Goal: Task Accomplishment & Management: Manage account settings

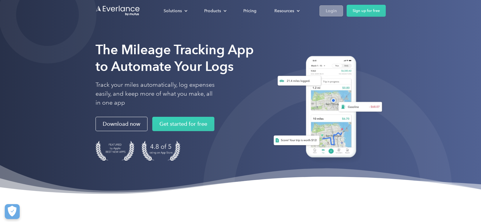
click at [334, 11] on div "Login" at bounding box center [331, 10] width 11 height 7
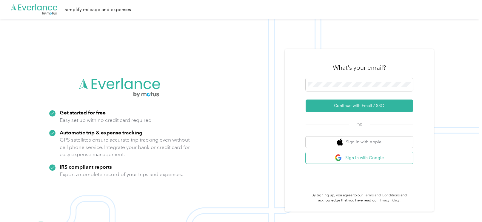
click at [335, 162] on button "Sign in with Google" at bounding box center [359, 158] width 107 height 12
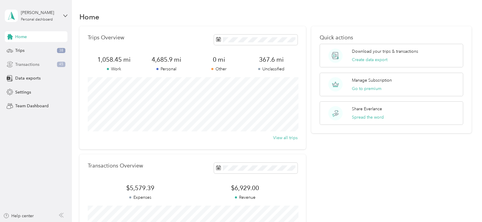
click at [41, 64] on div "Transactions 45" at bounding box center [36, 64] width 63 height 11
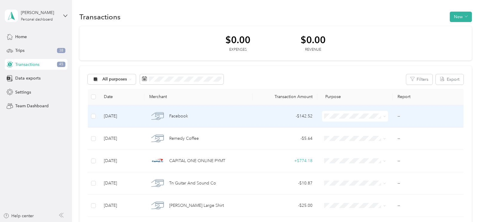
scroll to position [6, 0]
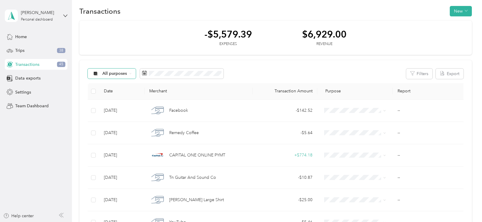
click at [119, 72] on span "All purposes" at bounding box center [114, 74] width 25 height 4
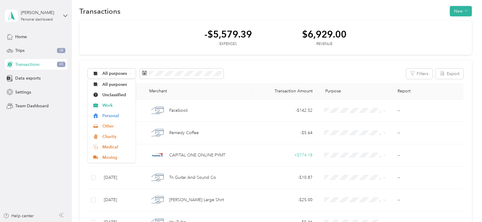
click at [236, 74] on div "All purposes Filters Export" at bounding box center [276, 74] width 376 height 10
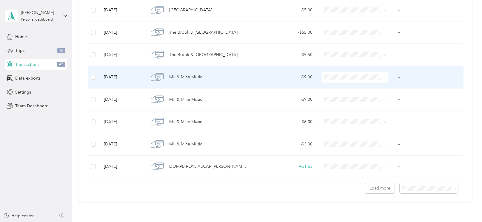
scroll to position [487, 0]
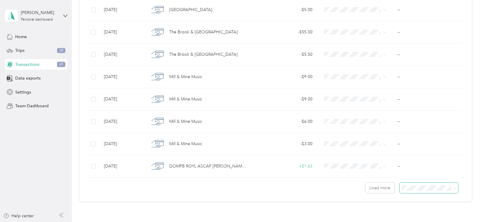
click at [430, 191] on span at bounding box center [429, 188] width 58 height 10
click at [420, 179] on li "100 per load" at bounding box center [430, 176] width 58 height 10
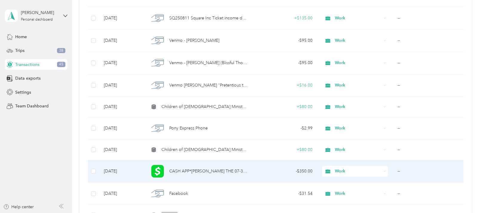
scroll to position [1371, 0]
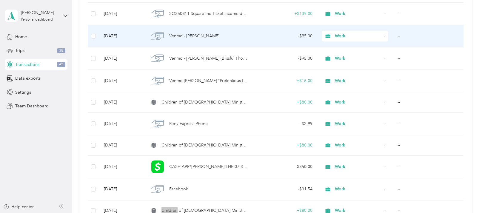
click at [389, 42] on td "Work" at bounding box center [354, 36] width 75 height 22
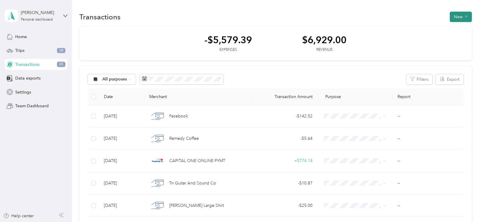
click at [463, 18] on button "New" at bounding box center [461, 17] width 22 height 10
click at [459, 37] on span "Revenue" at bounding box center [461, 39] width 16 height 6
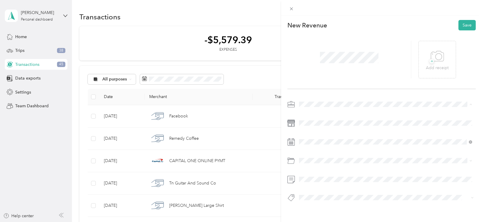
click at [310, 115] on span "Work" at bounding box center [306, 114] width 10 height 5
click at [315, 63] on icon at bounding box center [313, 60] width 3 height 5
click at [311, 127] on div "31" at bounding box center [312, 128] width 8 height 7
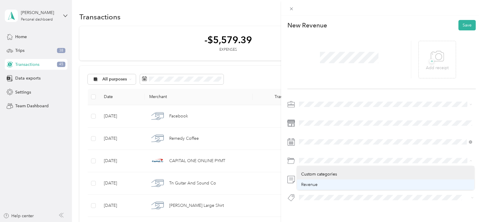
click at [315, 185] on span "Revenue" at bounding box center [309, 184] width 16 height 5
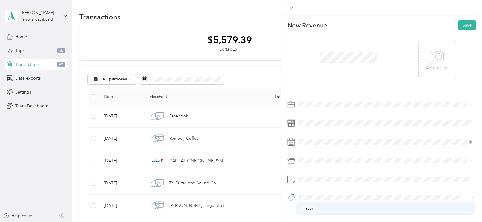
click at [311, 209] on span "Bass" at bounding box center [308, 208] width 7 height 5
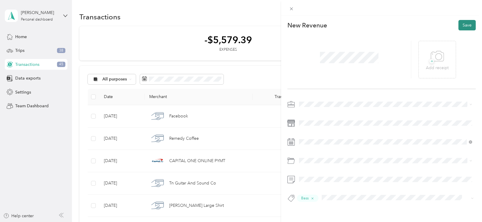
click at [466, 24] on button "Save" at bounding box center [466, 25] width 17 height 10
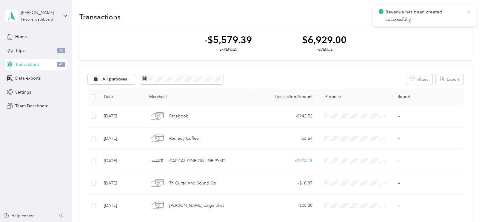
click at [469, 10] on icon at bounding box center [468, 11] width 5 height 5
click at [466, 19] on span "button" at bounding box center [466, 16] width 3 height 5
click at [461, 36] on span "Revenue" at bounding box center [461, 39] width 16 height 6
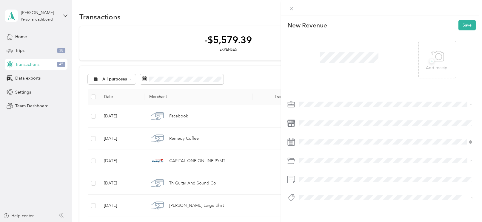
click at [311, 115] on span "Work" at bounding box center [306, 114] width 10 height 5
click at [305, 146] on span at bounding box center [386, 142] width 179 height 10
click at [313, 58] on icon at bounding box center [314, 61] width 6 height 6
click at [311, 92] on div "7" at bounding box center [312, 90] width 8 height 7
click at [309, 186] on span "Revenue" at bounding box center [309, 184] width 16 height 5
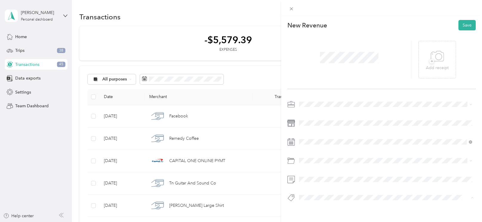
click at [308, 207] on span "Bass" at bounding box center [308, 208] width 7 height 5
click at [465, 27] on button "Save" at bounding box center [466, 25] width 17 height 10
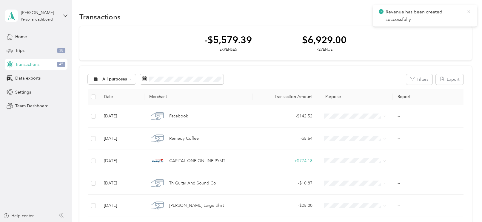
click at [469, 10] on icon at bounding box center [468, 11] width 5 height 5
click at [461, 19] on button "New" at bounding box center [461, 17] width 22 height 10
click at [457, 40] on span "Revenue" at bounding box center [461, 39] width 16 height 6
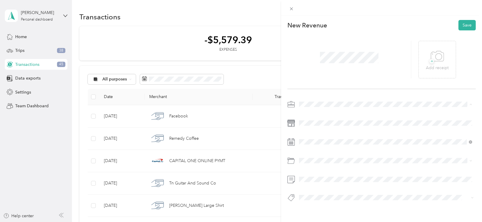
click at [303, 111] on li "Work" at bounding box center [385, 115] width 177 height 10
click at [314, 61] on icon at bounding box center [314, 61] width 6 height 6
click at [311, 107] on div "21" at bounding box center [312, 109] width 8 height 7
click at [315, 93] on li "Revenue" at bounding box center [385, 91] width 177 height 10
click at [311, 209] on button "Bass" at bounding box center [309, 208] width 16 height 7
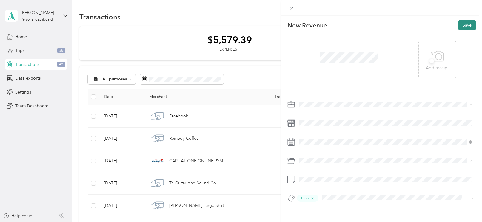
click at [462, 26] on button "Save" at bounding box center [466, 25] width 17 height 10
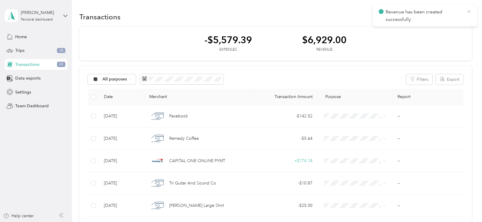
click at [471, 10] on icon at bounding box center [468, 11] width 5 height 5
click at [465, 19] on button "New" at bounding box center [461, 17] width 22 height 10
click at [461, 37] on span "Revenue" at bounding box center [461, 39] width 16 height 6
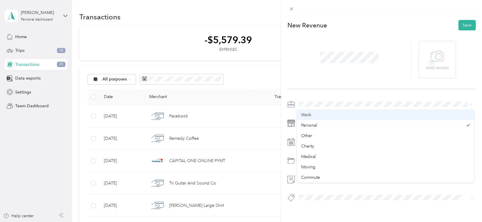
click at [320, 114] on div "Work" at bounding box center [385, 115] width 169 height 6
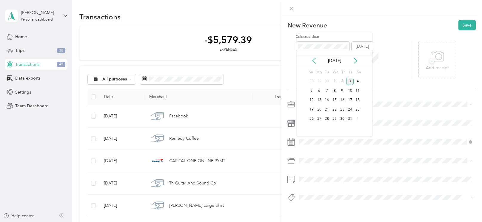
click at [315, 60] on icon at bounding box center [314, 61] width 6 height 6
click at [312, 100] on div "14" at bounding box center [312, 100] width 8 height 7
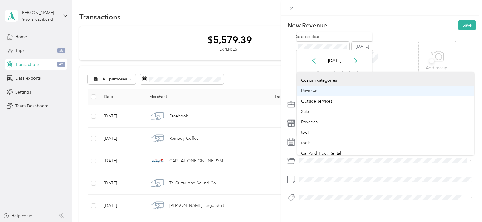
click at [313, 92] on span "Revenue" at bounding box center [309, 90] width 16 height 5
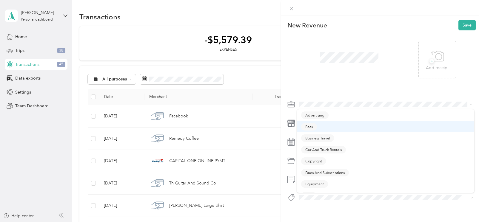
click at [311, 127] on span "Bass" at bounding box center [308, 126] width 7 height 5
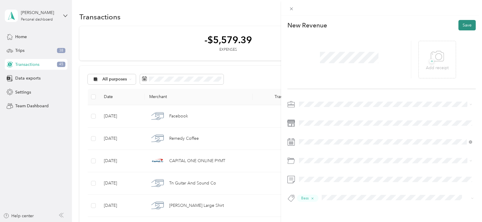
click at [461, 26] on button "Save" at bounding box center [466, 25] width 17 height 10
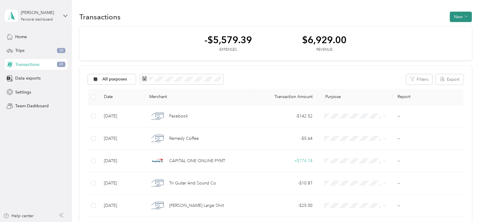
click at [462, 18] on button "New" at bounding box center [461, 17] width 22 height 10
click at [411, 43] on div "-$5,579.39 Expenses $6,929.00 Revenue" at bounding box center [275, 43] width 392 height 35
click at [465, 20] on button "New" at bounding box center [461, 17] width 22 height 10
click at [454, 41] on span "Revenue" at bounding box center [461, 39] width 16 height 6
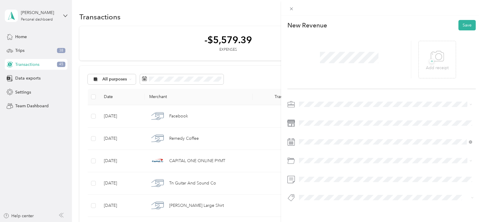
click at [321, 115] on div "Work" at bounding box center [385, 115] width 169 height 6
click at [313, 63] on icon at bounding box center [314, 61] width 6 height 6
click at [313, 119] on div "28" at bounding box center [312, 118] width 8 height 7
click at [309, 186] on span "Revenue" at bounding box center [309, 184] width 16 height 5
click at [310, 207] on span "Bass" at bounding box center [308, 208] width 7 height 5
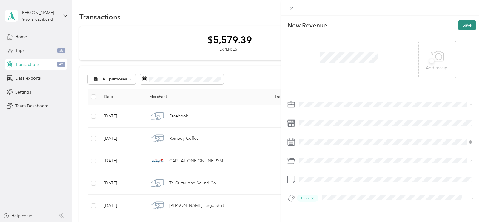
click at [462, 26] on button "Save" at bounding box center [466, 25] width 17 height 10
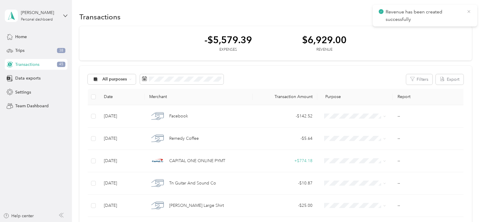
click at [468, 12] on icon at bounding box center [468, 11] width 5 height 5
click at [461, 17] on button "New" at bounding box center [461, 17] width 22 height 10
click at [458, 38] on span "Revenue" at bounding box center [461, 39] width 16 height 6
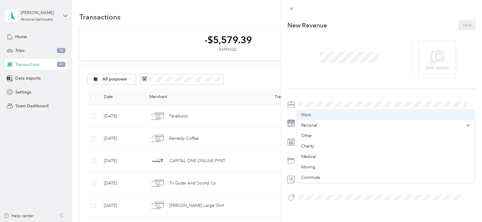
click at [319, 115] on div "Work" at bounding box center [385, 115] width 169 height 6
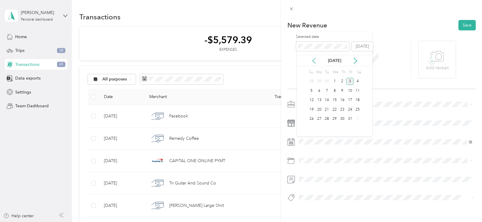
click at [314, 62] on icon at bounding box center [314, 61] width 6 height 6
click at [382, 88] on div "+ Add receipt" at bounding box center [381, 59] width 188 height 59
click at [291, 10] on icon at bounding box center [291, 8] width 5 height 5
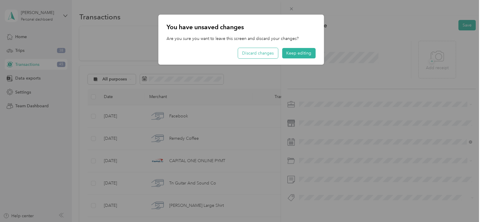
click at [270, 51] on button "Discard changes" at bounding box center [258, 53] width 40 height 10
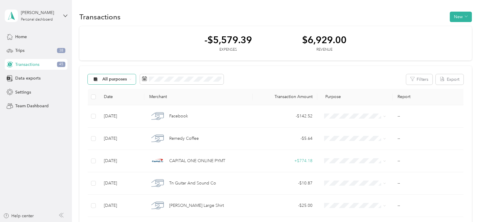
click at [131, 79] on icon at bounding box center [130, 79] width 2 height 2
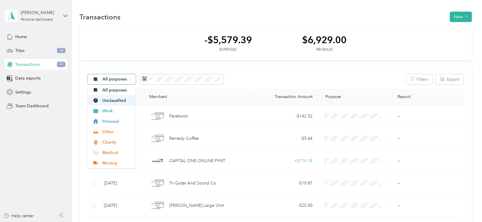
click at [121, 99] on span "Unclassified" at bounding box center [116, 101] width 29 height 6
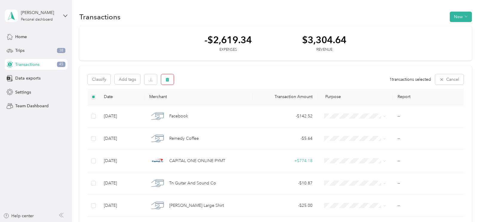
click at [170, 80] on button "button" at bounding box center [167, 79] width 13 height 10
click at [217, 106] on button "Yes" at bounding box center [219, 104] width 12 height 10
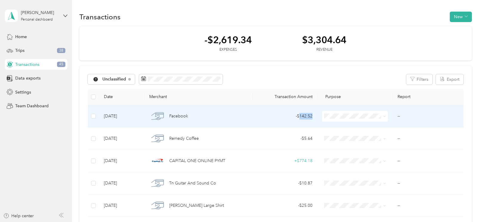
drag, startPoint x: 314, startPoint y: 116, endPoint x: 299, endPoint y: 116, distance: 14.3
click at [299, 116] on td "- $142.52" at bounding box center [284, 116] width 65 height 22
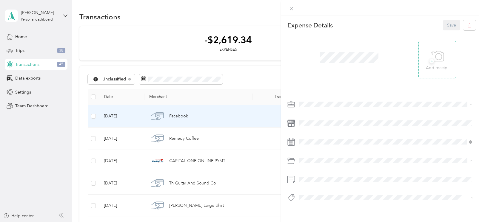
click at [437, 62] on icon at bounding box center [437, 56] width 13 height 16
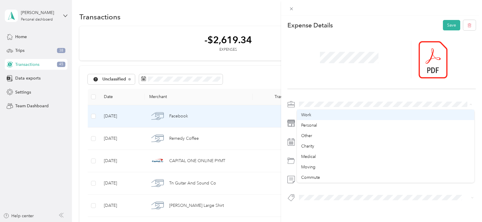
click at [333, 114] on div "Work" at bounding box center [385, 115] width 169 height 6
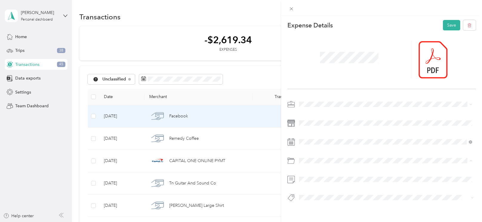
click at [321, 188] on li "Advertising and Marketing" at bounding box center [385, 185] width 177 height 10
click at [312, 208] on span "Advertising" at bounding box center [314, 208] width 19 height 5
click at [446, 27] on button "Save" at bounding box center [451, 25] width 17 height 10
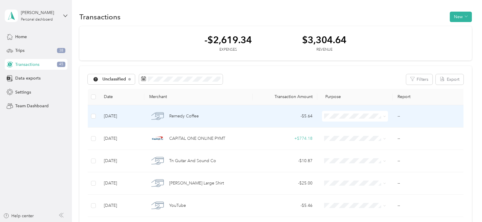
click at [278, 117] on div "- $5.64" at bounding box center [284, 116] width 55 height 7
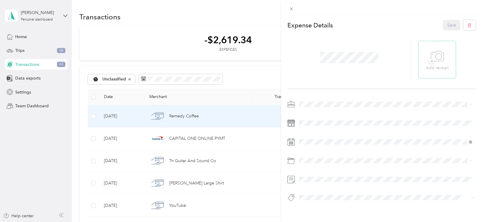
click at [423, 63] on div "+ Add receipt" at bounding box center [437, 60] width 38 height 38
click at [429, 61] on span "+" at bounding box center [431, 61] width 4 height 4
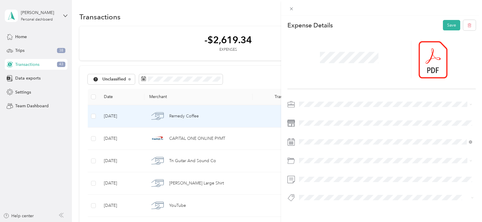
click at [307, 108] on span at bounding box center [386, 105] width 179 height 10
click at [312, 113] on div "Work" at bounding box center [385, 115] width 169 height 6
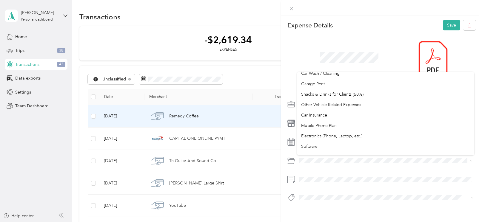
scroll to position [166, 0]
click at [394, 29] on div "Expense Details Save" at bounding box center [381, 25] width 188 height 10
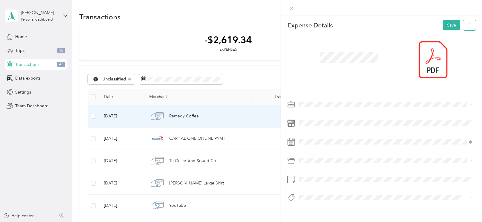
click at [467, 26] on icon "button" at bounding box center [469, 25] width 4 height 4
click at [446, 30] on button "Yes" at bounding box center [450, 30] width 12 height 10
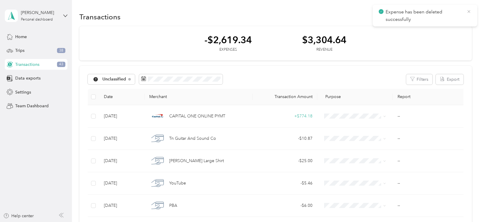
click at [468, 13] on icon at bounding box center [468, 11] width 5 height 5
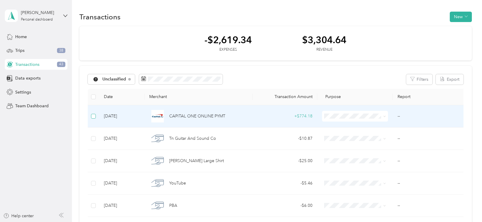
click at [95, 118] on span at bounding box center [93, 116] width 5 height 5
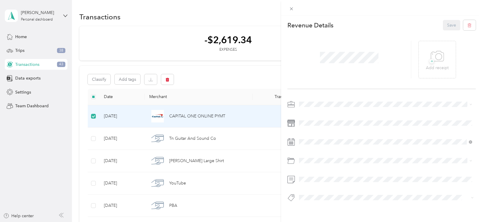
click at [172, 76] on div "This revenue cannot be edited because it is either under review, approved, or p…" at bounding box center [241, 111] width 482 height 222
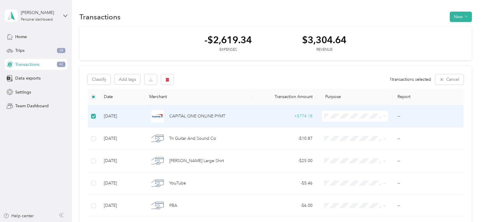
click at [168, 81] on icon "button" at bounding box center [168, 80] width 4 height 4
click at [216, 102] on button "Yes" at bounding box center [219, 104] width 12 height 10
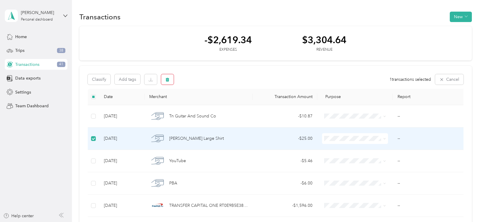
click at [169, 81] on button "button" at bounding box center [167, 79] width 13 height 10
click at [217, 103] on button "Yes" at bounding box center [219, 104] width 12 height 10
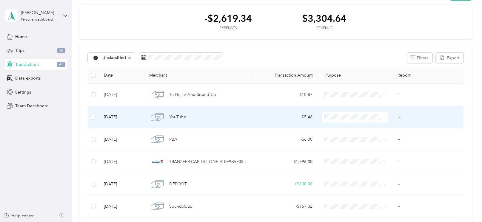
scroll to position [22, 0]
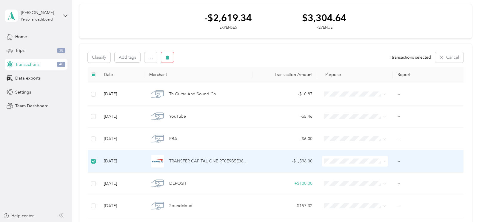
click at [169, 58] on icon "button" at bounding box center [168, 58] width 4 height 4
click at [215, 81] on button "Yes" at bounding box center [219, 82] width 12 height 10
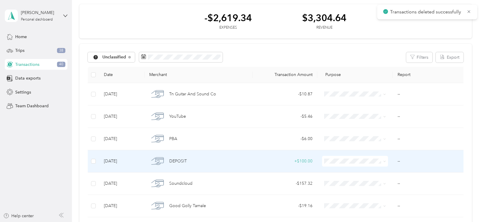
click at [218, 163] on div "DEPOSIT" at bounding box center [198, 161] width 98 height 13
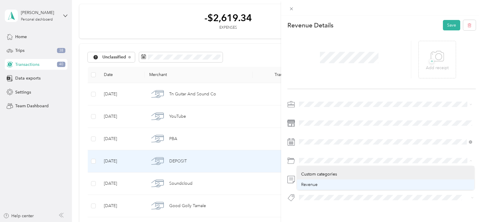
click at [315, 184] on span "Revenue" at bounding box center [309, 184] width 16 height 5
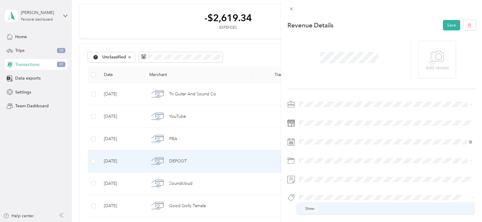
click at [309, 207] on span "Show" at bounding box center [309, 208] width 9 height 5
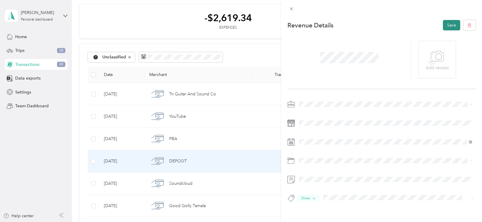
click at [449, 24] on button "Save" at bounding box center [451, 25] width 17 height 10
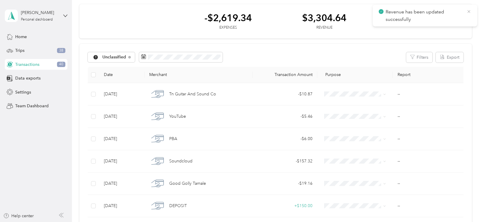
click at [468, 12] on icon at bounding box center [468, 11] width 5 height 5
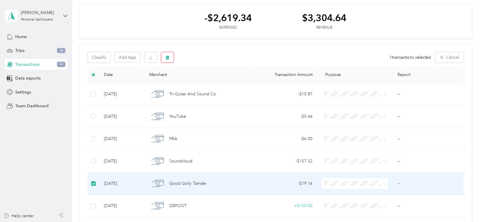
click at [169, 59] on icon "button" at bounding box center [167, 58] width 4 height 4
click at [217, 81] on button "Yes" at bounding box center [219, 82] width 12 height 10
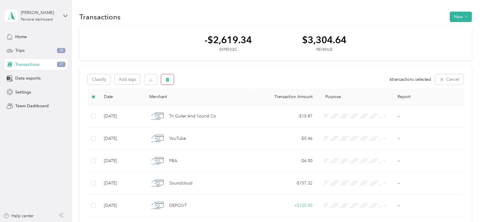
click at [168, 78] on icon "button" at bounding box center [168, 80] width 4 height 4
click at [204, 104] on button "No" at bounding box center [203, 104] width 11 height 10
click at [95, 97] on span at bounding box center [93, 97] width 5 height 5
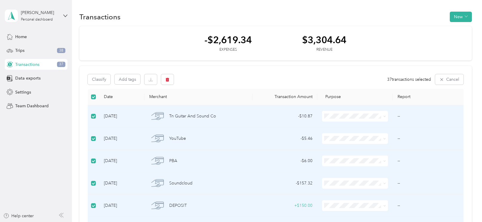
click at [95, 97] on span at bounding box center [93, 97] width 5 height 5
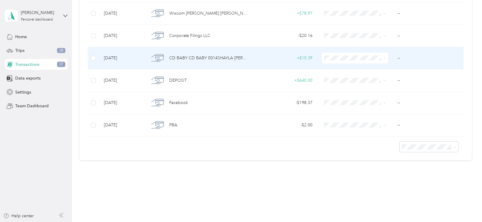
scroll to position [796, 0]
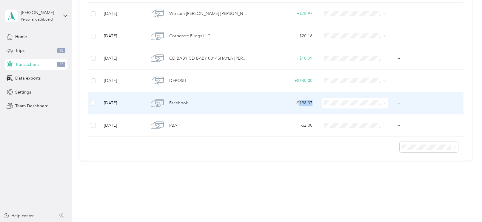
drag, startPoint x: 312, startPoint y: 102, endPoint x: 299, endPoint y: 104, distance: 13.2
click at [299, 104] on div "- $198.37" at bounding box center [284, 103] width 55 height 7
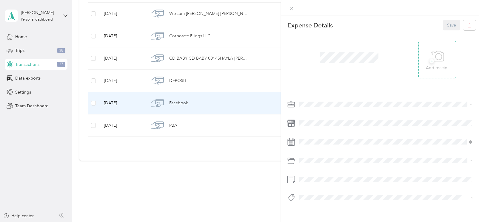
click at [435, 58] on icon at bounding box center [438, 56] width 6 height 6
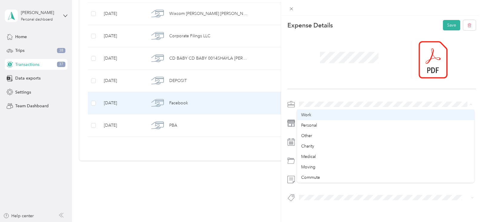
click at [314, 113] on div "Work" at bounding box center [385, 115] width 169 height 6
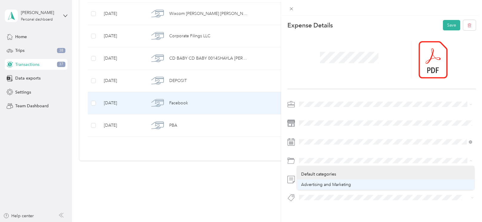
click at [316, 186] on span "Advertising and Marketing" at bounding box center [326, 184] width 50 height 5
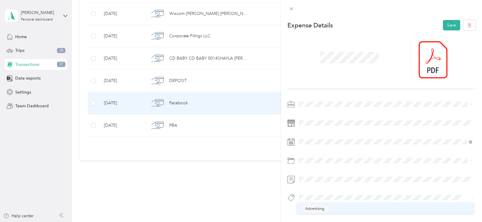
click at [316, 207] on span "Advertising" at bounding box center [314, 208] width 19 height 5
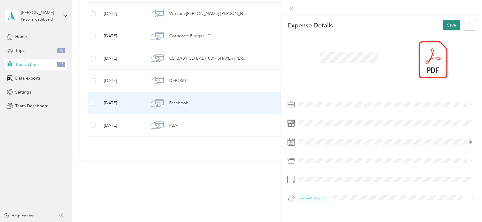
click at [449, 25] on button "Save" at bounding box center [451, 25] width 17 height 10
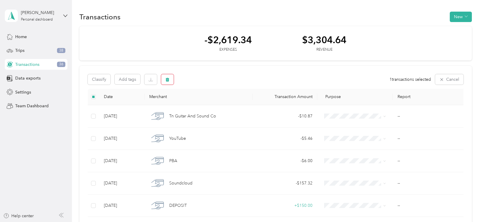
click at [168, 78] on icon "button" at bounding box center [167, 80] width 4 height 4
click at [218, 106] on button "Yes" at bounding box center [219, 104] width 12 height 10
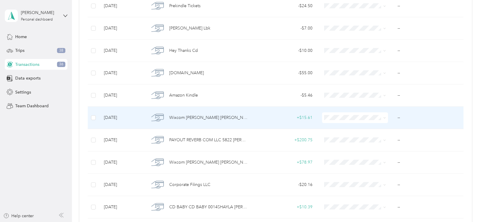
scroll to position [647, 0]
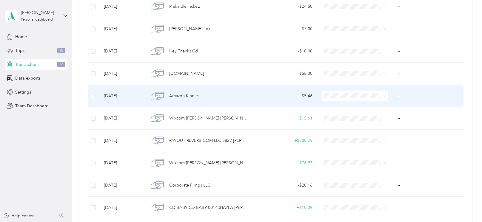
click at [225, 97] on div "Amazon Kindle" at bounding box center [198, 96] width 98 height 13
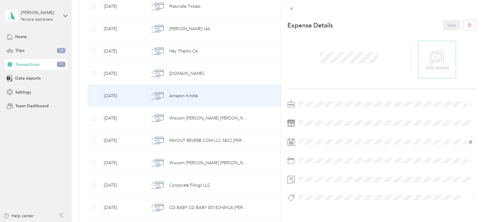
click at [430, 62] on span "+" at bounding box center [431, 61] width 4 height 4
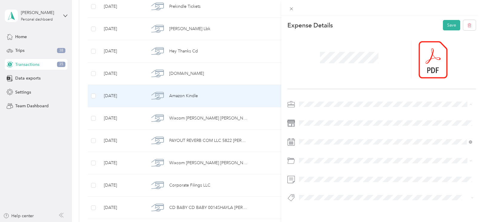
click at [323, 114] on div "Work" at bounding box center [385, 115] width 169 height 6
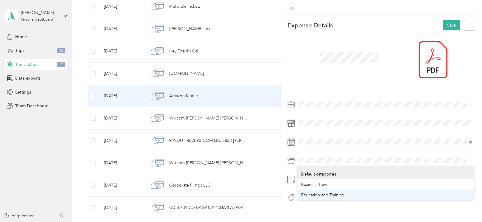
click at [317, 196] on span "Education and Training" at bounding box center [322, 195] width 43 height 5
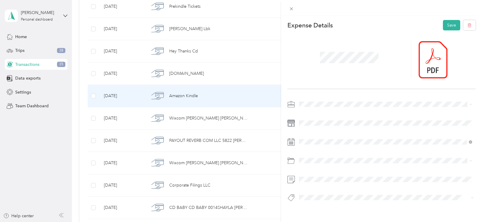
click at [316, 210] on button "Training" at bounding box center [312, 207] width 22 height 7
click at [449, 26] on button "Save" at bounding box center [451, 25] width 17 height 10
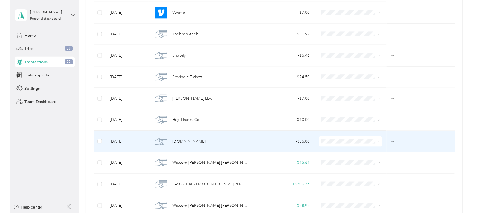
scroll to position [573, 0]
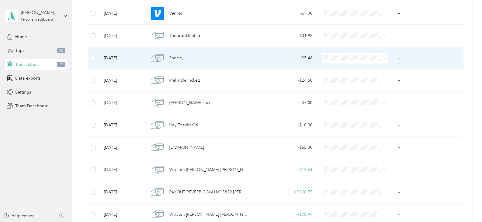
click at [266, 61] on div "- $5.46" at bounding box center [284, 58] width 55 height 7
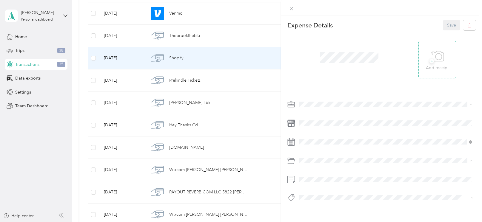
click at [433, 56] on icon at bounding box center [437, 56] width 13 height 16
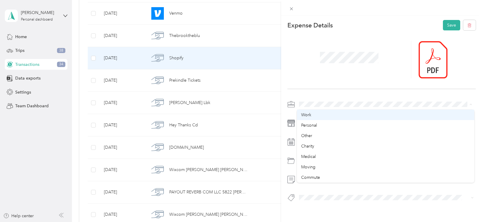
click at [321, 113] on div "Work" at bounding box center [385, 115] width 169 height 6
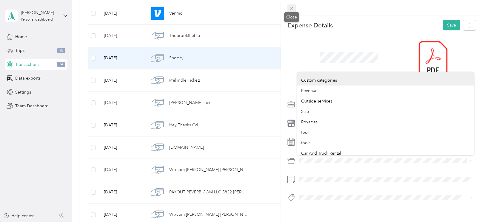
click at [291, 10] on icon at bounding box center [291, 8] width 5 height 5
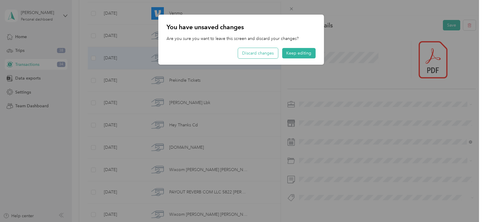
click at [273, 53] on button "Discard changes" at bounding box center [258, 53] width 40 height 10
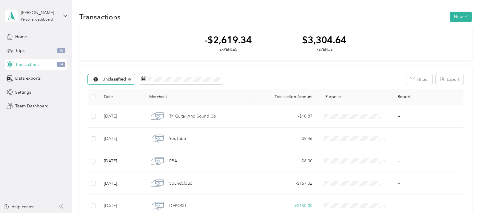
click at [130, 78] on icon at bounding box center [129, 79] width 2 height 2
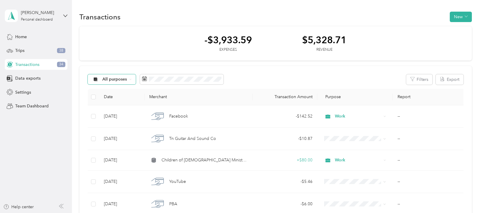
click at [123, 80] on span "All purposes" at bounding box center [114, 79] width 25 height 4
click at [118, 110] on span "Work" at bounding box center [116, 111] width 29 height 6
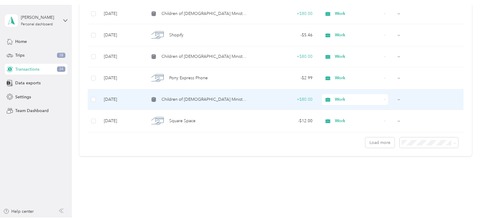
scroll to position [266, 0]
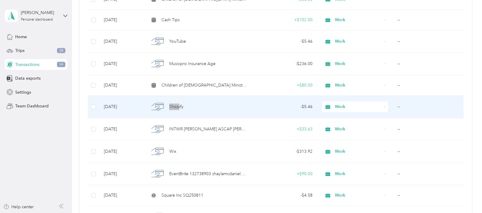
click at [226, 107] on div "Shopify" at bounding box center [198, 107] width 98 height 13
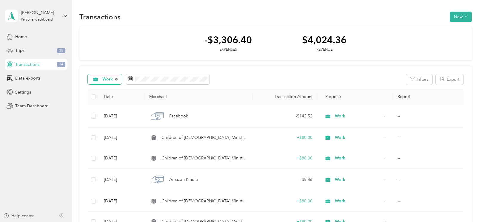
click at [118, 78] on icon at bounding box center [116, 79] width 2 height 2
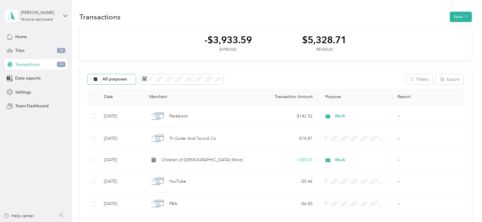
click at [112, 80] on span "All purposes" at bounding box center [114, 79] width 25 height 4
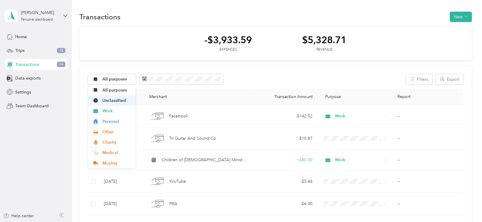
click at [112, 101] on span "Unclassified" at bounding box center [116, 101] width 29 height 6
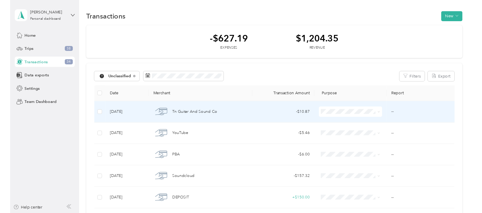
scroll to position [520, 0]
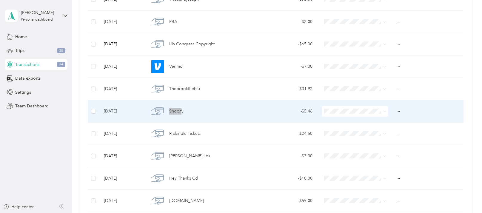
click at [284, 108] on div "- $5.46" at bounding box center [284, 111] width 55 height 7
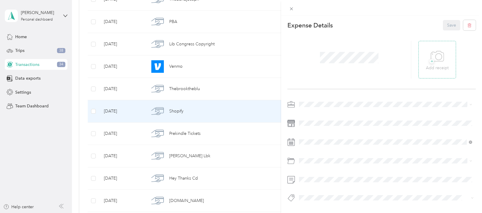
click at [428, 64] on div "+ Add receipt" at bounding box center [437, 59] width 23 height 23
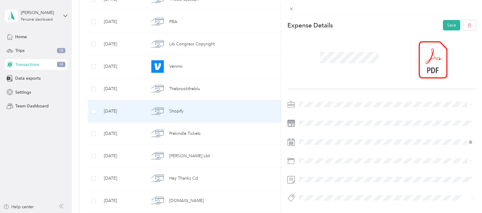
click at [317, 119] on ol "Work Personal Other Charity Medical Moving Commute" at bounding box center [385, 144] width 177 height 73
click at [309, 184] on span "Software" at bounding box center [309, 184] width 16 height 5
click at [310, 186] on span "Software" at bounding box center [312, 185] width 15 height 5
click at [319, 112] on div "Work" at bounding box center [385, 115] width 169 height 6
click at [448, 25] on button "Save" at bounding box center [451, 25] width 17 height 10
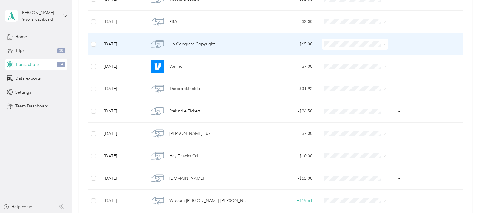
click at [243, 46] on div "Lib Congress Copyright" at bounding box center [198, 44] width 98 height 13
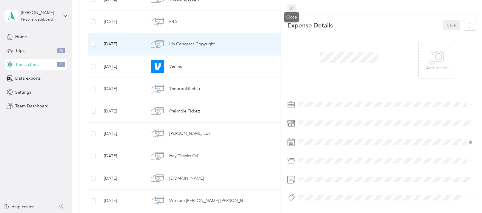
click at [292, 7] on icon at bounding box center [291, 8] width 5 height 5
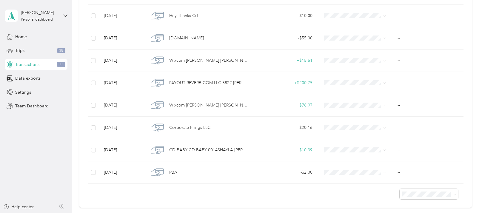
scroll to position [686, 0]
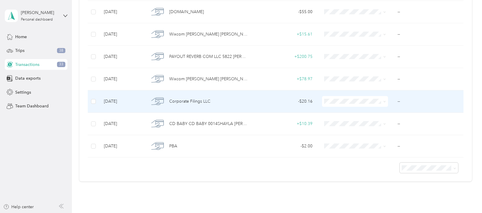
click at [233, 104] on div "Corporate Filings LLC" at bounding box center [198, 101] width 98 height 13
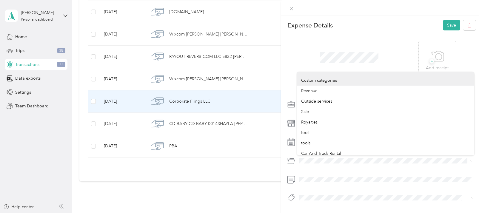
click at [351, 34] on div "+ Add receipt" at bounding box center [381, 59] width 188 height 59
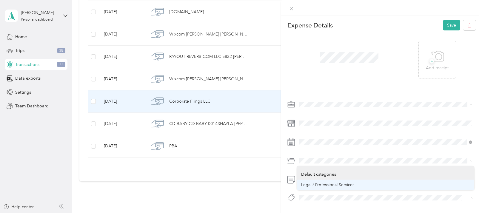
click at [319, 183] on span "Legal / Professional Services" at bounding box center [327, 184] width 53 height 5
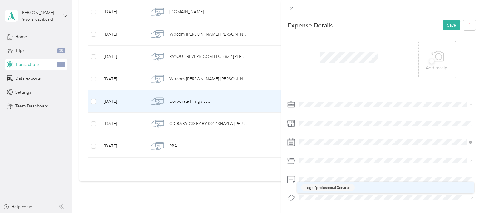
click at [312, 189] on span "Legal/professional Services" at bounding box center [327, 187] width 45 height 5
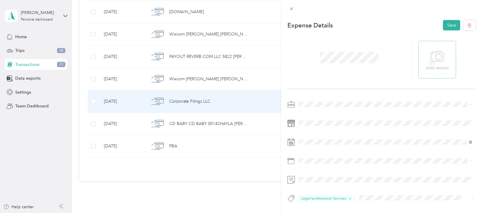
click at [431, 53] on icon at bounding box center [437, 56] width 13 height 10
click at [431, 59] on span "+" at bounding box center [431, 61] width 4 height 4
click at [430, 61] on span "+" at bounding box center [431, 61] width 4 height 4
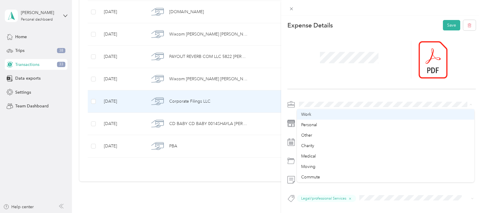
click at [330, 113] on div "Work" at bounding box center [385, 114] width 169 height 6
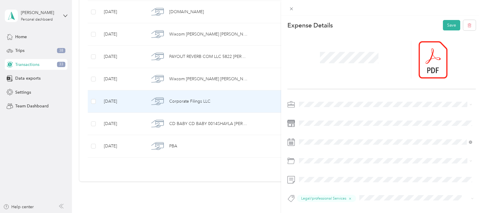
scroll to position [0, 0]
click at [448, 27] on button "Save" at bounding box center [451, 25] width 17 height 10
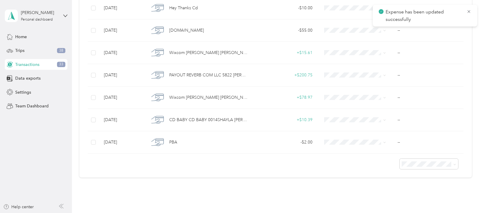
scroll to position [666, 0]
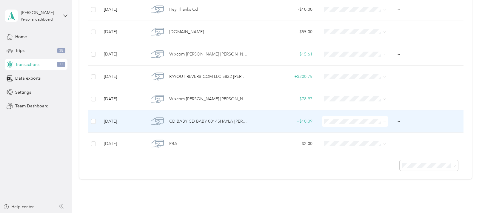
drag, startPoint x: 313, startPoint y: 120, endPoint x: 300, endPoint y: 120, distance: 13.1
click at [300, 120] on td "+ $10.39" at bounding box center [284, 121] width 65 height 22
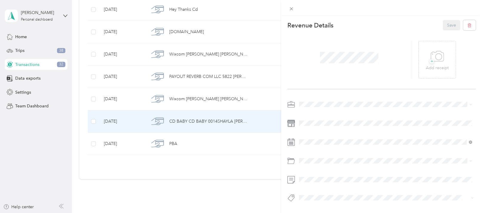
click at [318, 59] on span at bounding box center [349, 58] width 63 height 16
click at [434, 55] on icon at bounding box center [437, 56] width 13 height 16
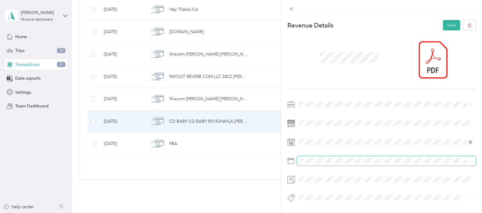
click at [332, 164] on span at bounding box center [386, 161] width 179 height 10
click at [320, 186] on li "Royalties" at bounding box center [385, 185] width 177 height 10
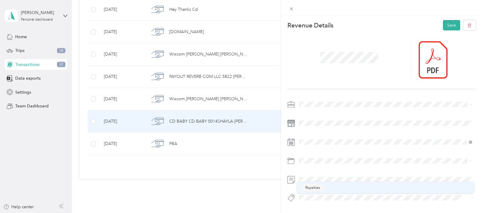
click at [312, 189] on span "Royalties" at bounding box center [312, 187] width 15 height 5
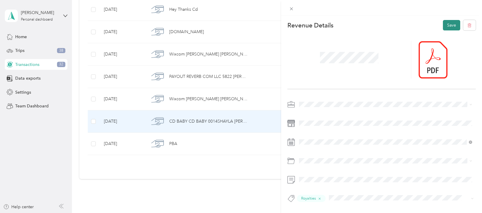
click at [451, 22] on button "Save" at bounding box center [451, 25] width 17 height 10
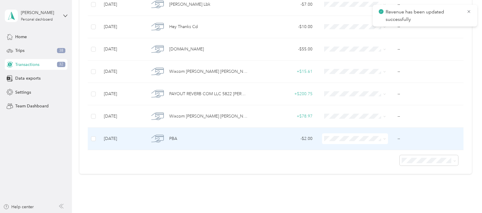
scroll to position [648, 0]
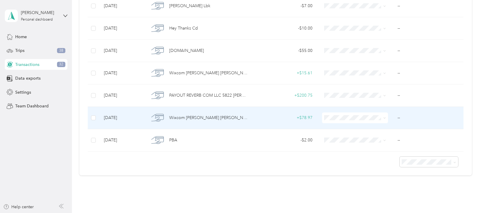
click at [255, 119] on td "+ $78.97" at bounding box center [284, 118] width 65 height 22
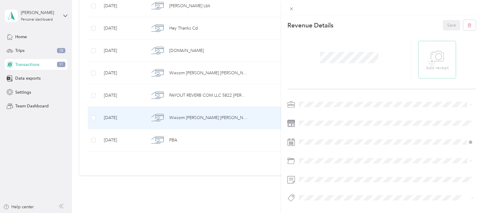
click at [436, 59] on icon at bounding box center [438, 56] width 6 height 6
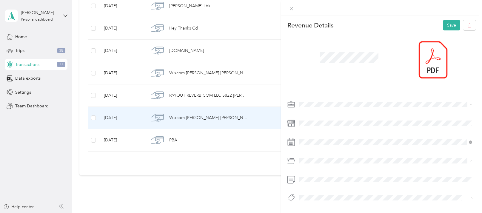
click at [321, 110] on li "Work" at bounding box center [385, 115] width 177 height 10
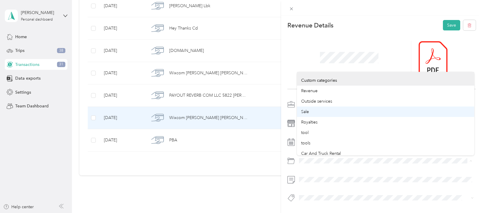
click at [308, 115] on div "Sale" at bounding box center [385, 112] width 169 height 6
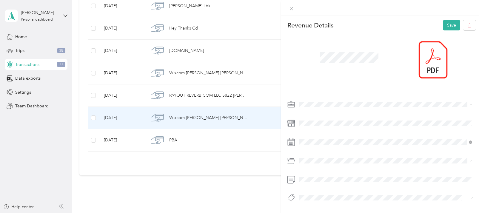
click at [311, 175] on span "Sale" at bounding box center [308, 176] width 7 height 5
click at [447, 25] on button "Save" at bounding box center [451, 25] width 17 height 10
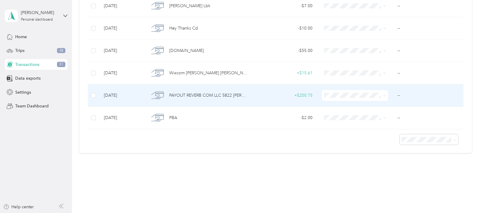
click at [263, 102] on td "+ $200.75" at bounding box center [284, 95] width 65 height 22
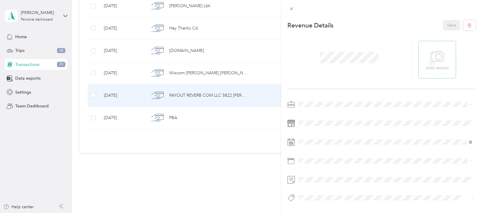
click at [431, 57] on icon at bounding box center [437, 56] width 13 height 16
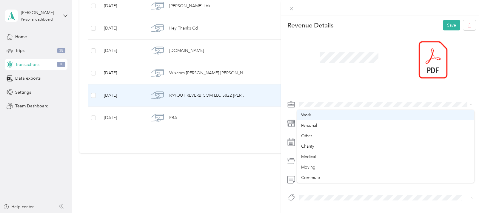
click at [331, 112] on div "Work" at bounding box center [385, 115] width 169 height 6
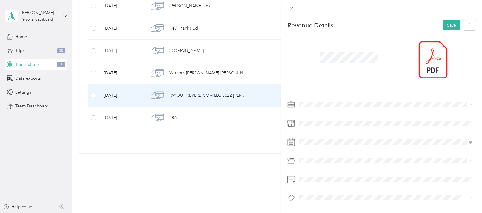
click at [307, 184] on span "Sale" at bounding box center [305, 184] width 8 height 5
click at [309, 177] on span "Sale" at bounding box center [308, 176] width 7 height 5
click at [448, 24] on button "Save" at bounding box center [451, 25] width 17 height 10
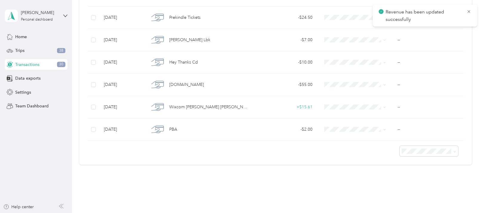
scroll to position [603, 0]
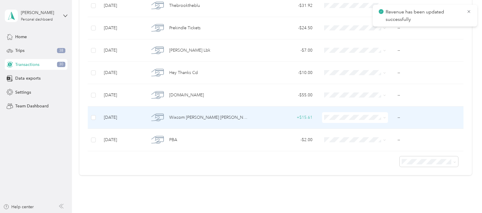
click at [262, 123] on td "+ $15.61" at bounding box center [284, 118] width 65 height 22
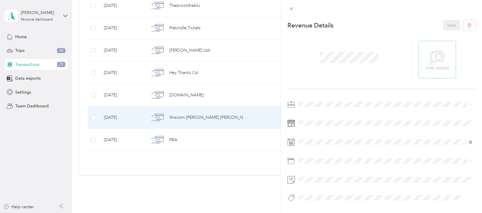
click at [446, 50] on div "+ Add receipt" at bounding box center [437, 59] width 23 height 23
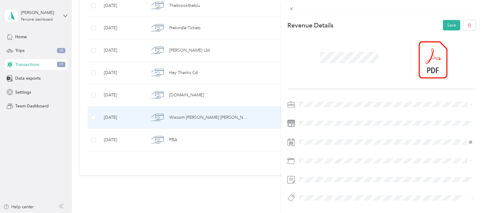
click at [317, 112] on div "Work" at bounding box center [385, 115] width 169 height 6
click at [308, 186] on span "Sale" at bounding box center [305, 184] width 8 height 5
click at [310, 177] on span "Sale" at bounding box center [308, 176] width 7 height 5
click at [448, 25] on button "Save" at bounding box center [451, 25] width 17 height 10
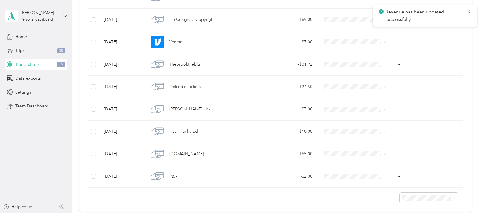
scroll to position [536, 0]
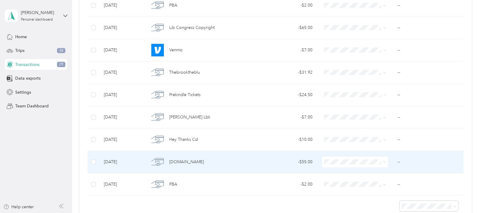
click at [229, 166] on div "[DOMAIN_NAME]" at bounding box center [198, 162] width 98 height 13
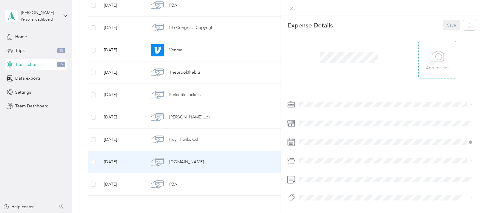
click at [429, 62] on span "+" at bounding box center [431, 61] width 4 height 4
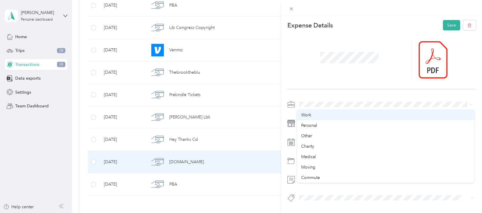
click at [317, 114] on div "Work" at bounding box center [385, 115] width 169 height 6
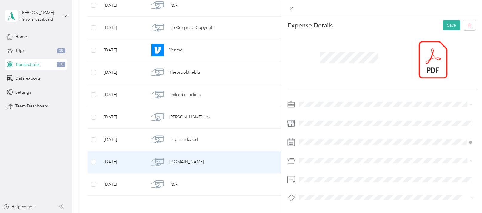
click at [309, 183] on span "Education and Training" at bounding box center [322, 184] width 43 height 5
click at [309, 188] on span "Training" at bounding box center [311, 187] width 13 height 5
click at [448, 25] on button "Save" at bounding box center [451, 25] width 17 height 10
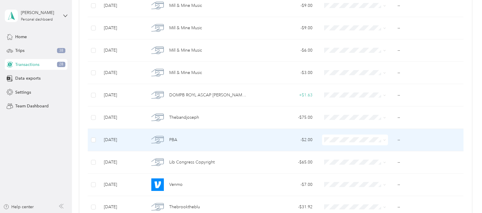
scroll to position [398, 0]
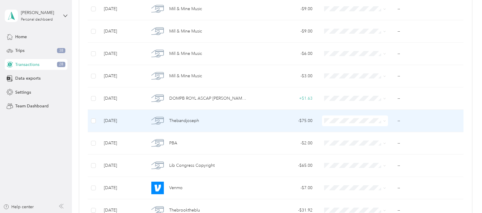
click at [256, 126] on td "- $75.00" at bounding box center [284, 121] width 65 height 22
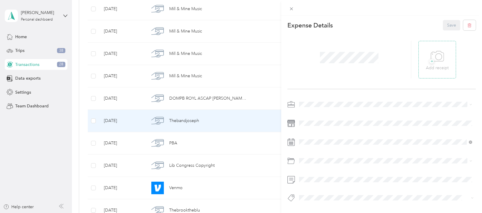
click at [428, 65] on p "Add receipt" at bounding box center [437, 68] width 23 height 7
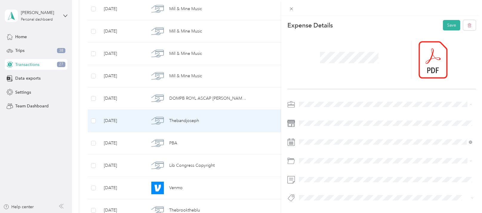
click at [309, 114] on span "Work" at bounding box center [306, 114] width 10 height 5
click at [348, 195] on div "Education and Training" at bounding box center [385, 195] width 169 height 6
click at [386, 65] on div at bounding box center [349, 60] width 124 height 38
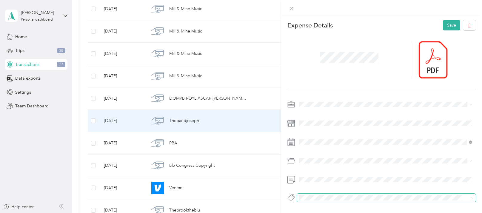
click at [328, 201] on span at bounding box center [381, 198] width 169 height 6
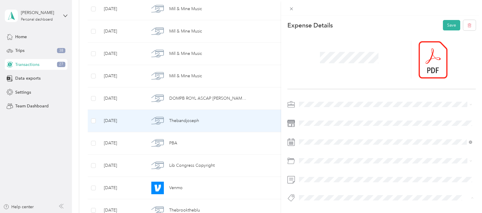
click at [310, 186] on ol "Training" at bounding box center [385, 188] width 177 height 12
click at [447, 25] on button "Save" at bounding box center [451, 25] width 17 height 10
